Goal: Navigation & Orientation: Find specific page/section

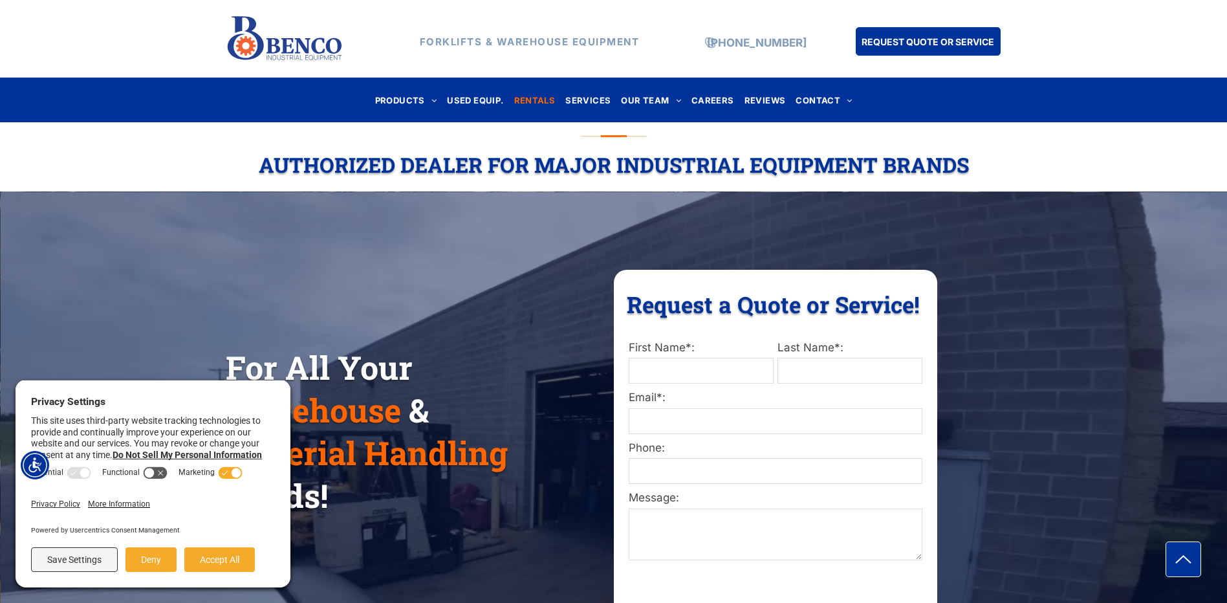
click at [527, 100] on span "RENTALS" at bounding box center [534, 99] width 41 height 17
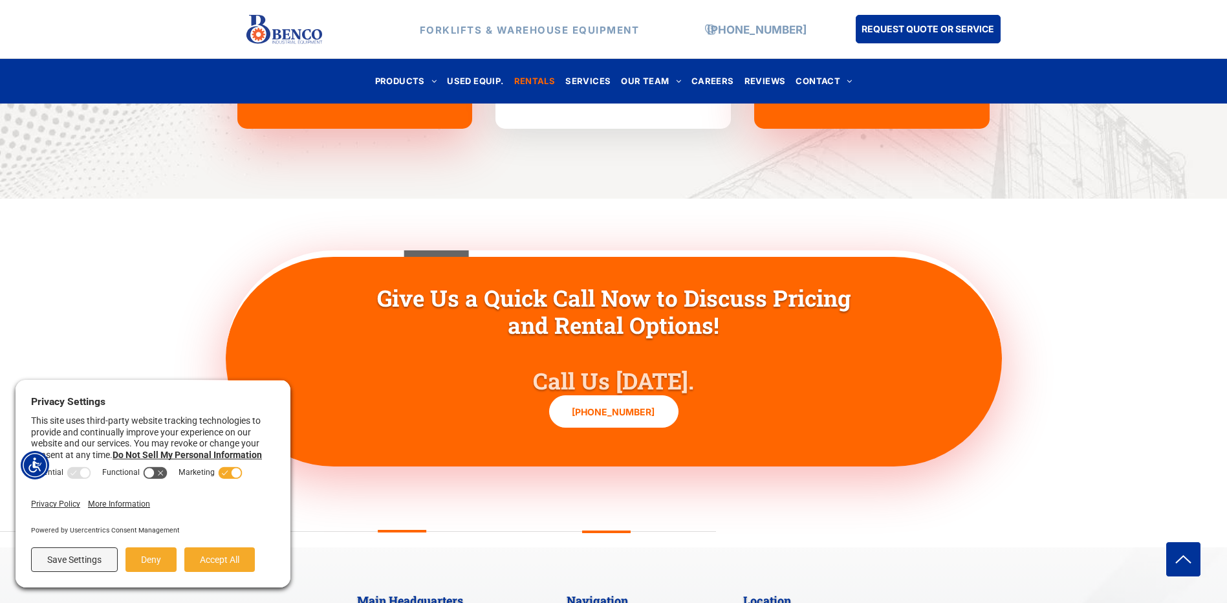
scroll to position [3880, 0]
